Goal: Check status: Check status

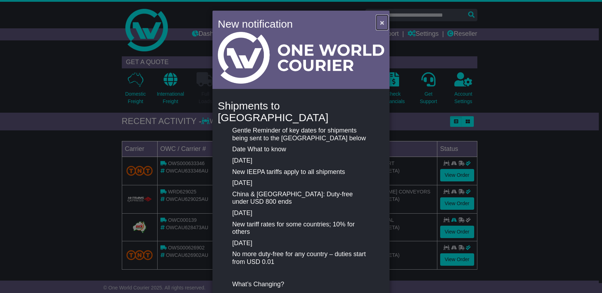
click at [380, 21] on span "×" at bounding box center [382, 22] width 4 height 8
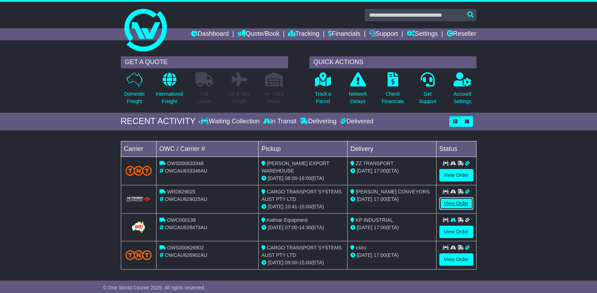
click at [452, 203] on link "View Order" at bounding box center [456, 203] width 34 height 12
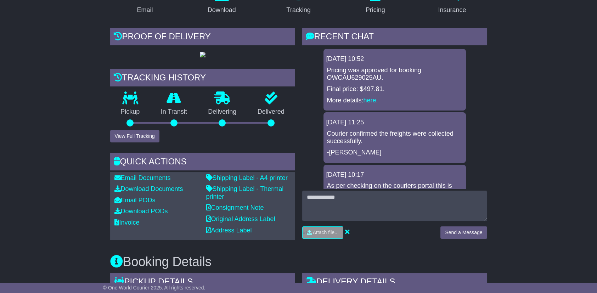
scroll to position [177, 0]
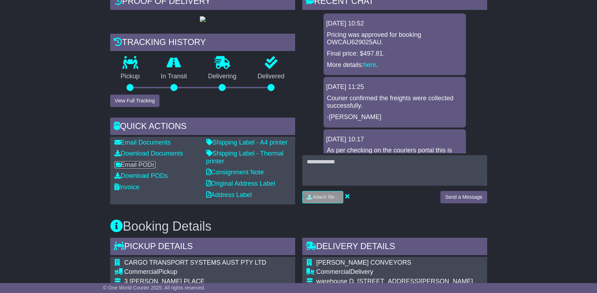
click at [145, 168] on link "Email PODs" at bounding box center [134, 164] width 41 height 7
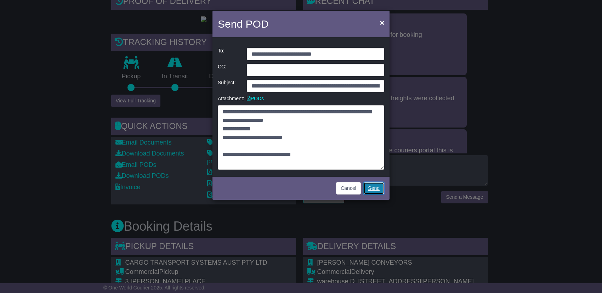
click at [370, 188] on link "Send" at bounding box center [374, 188] width 21 height 12
